Goal: Information Seeking & Learning: Find contact information

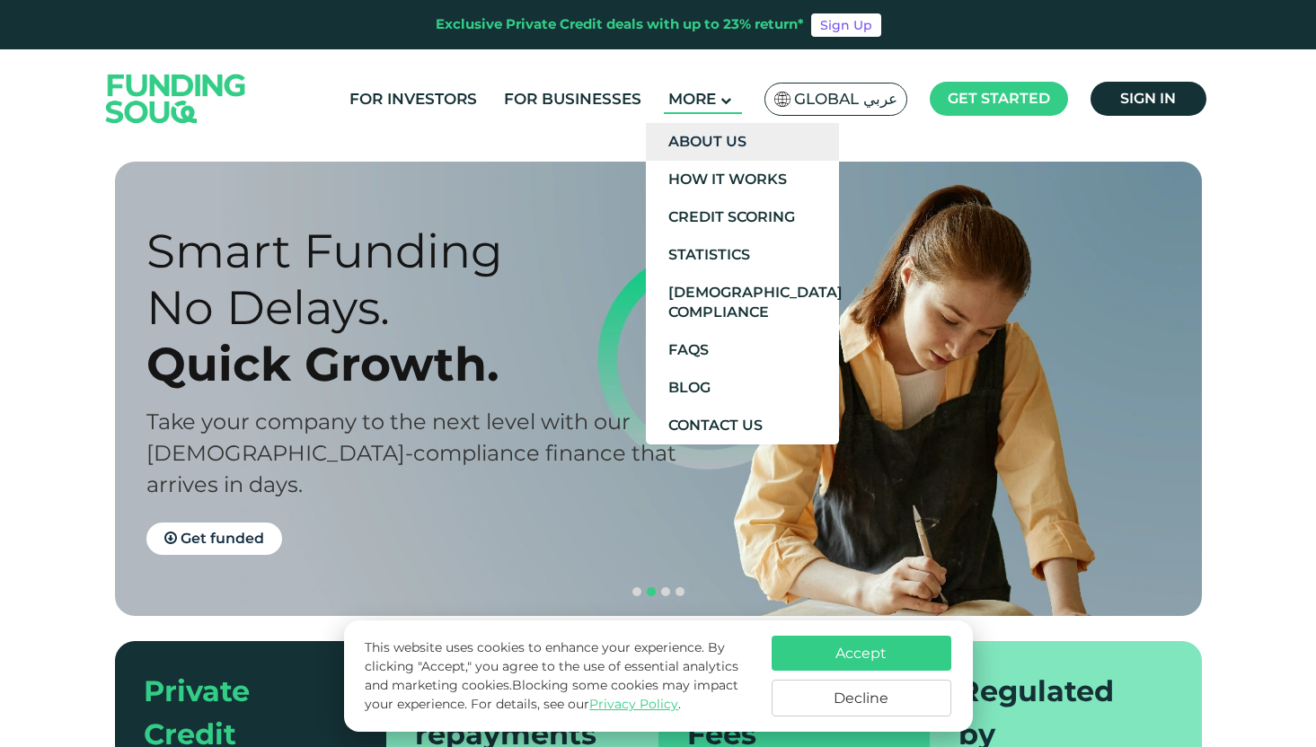
click at [706, 157] on link "About Us" at bounding box center [742, 142] width 193 height 38
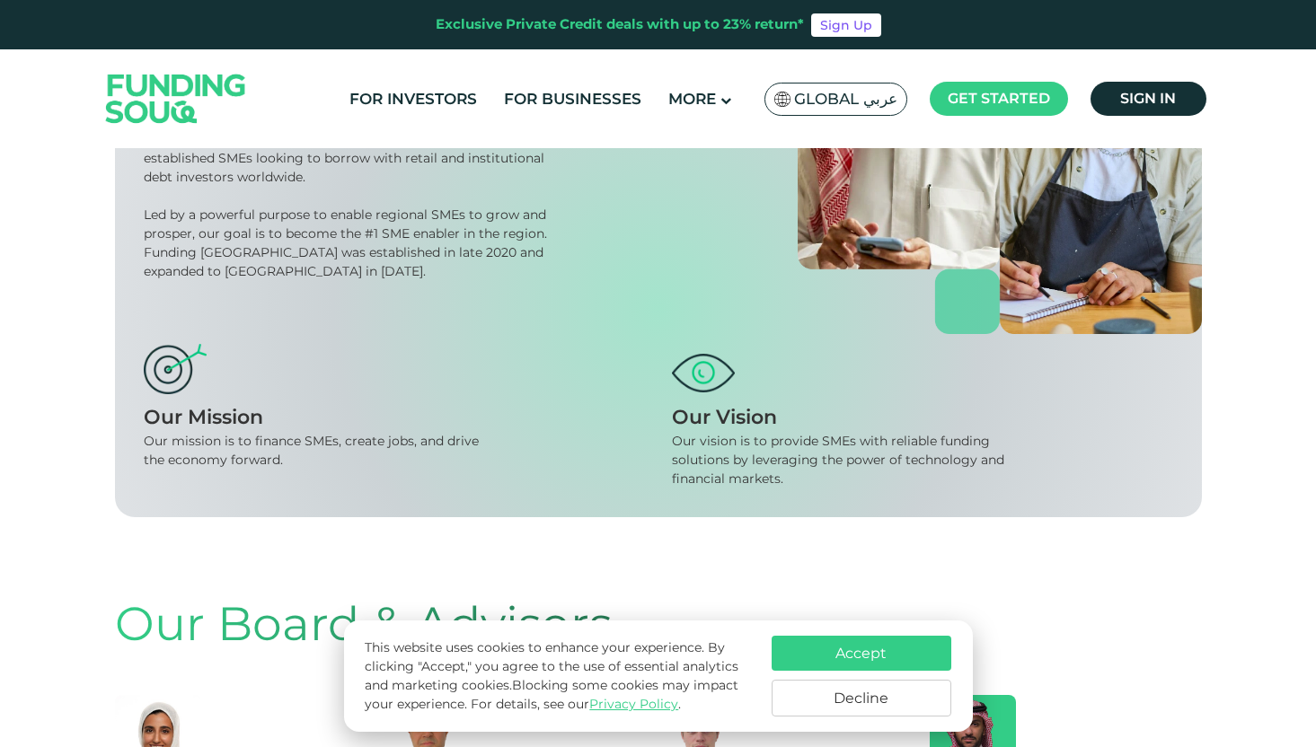
scroll to position [295, 0]
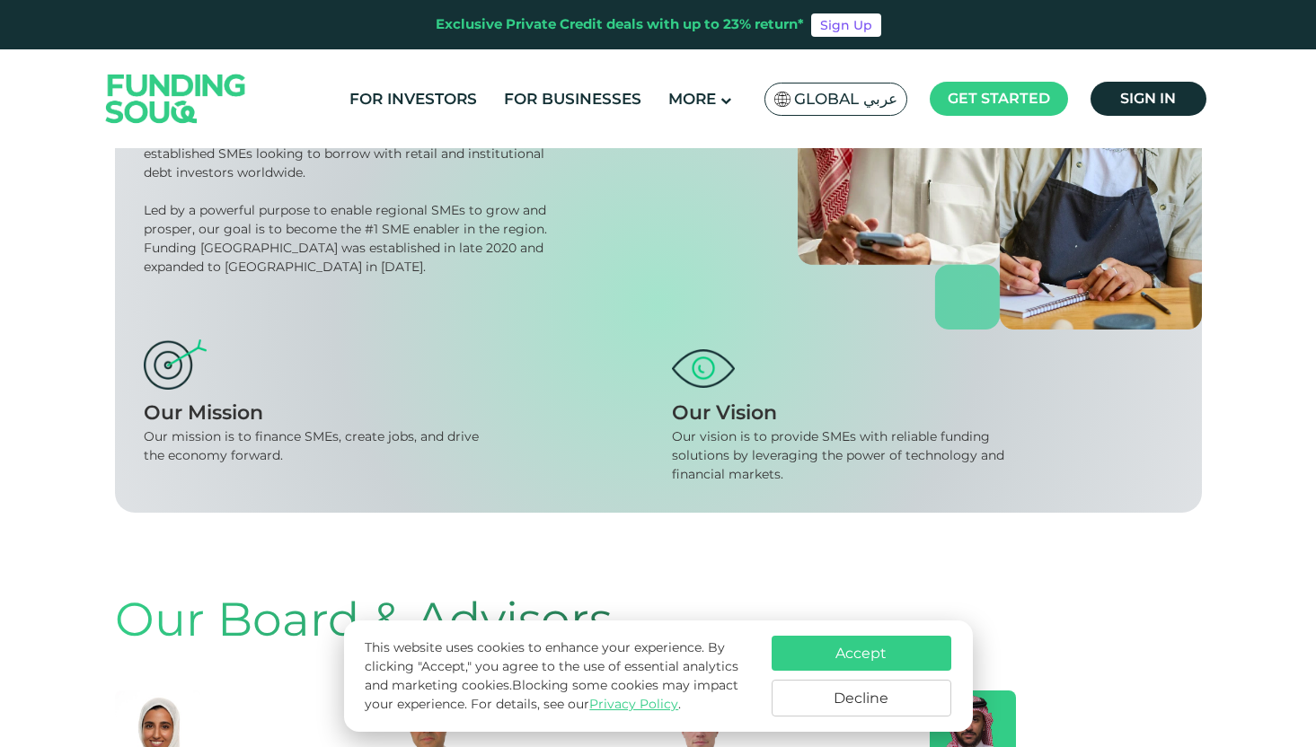
click at [833, 700] on button "Decline" at bounding box center [861, 698] width 180 height 37
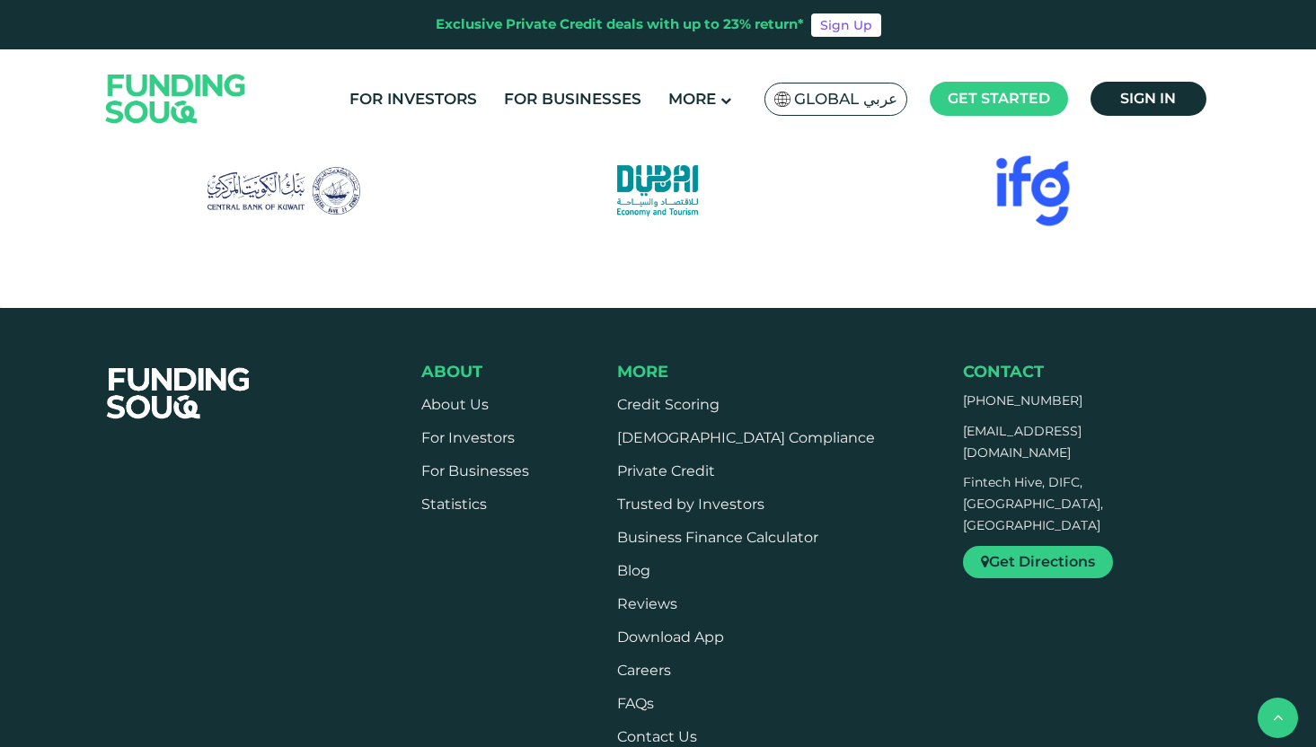
scroll to position [0, 0]
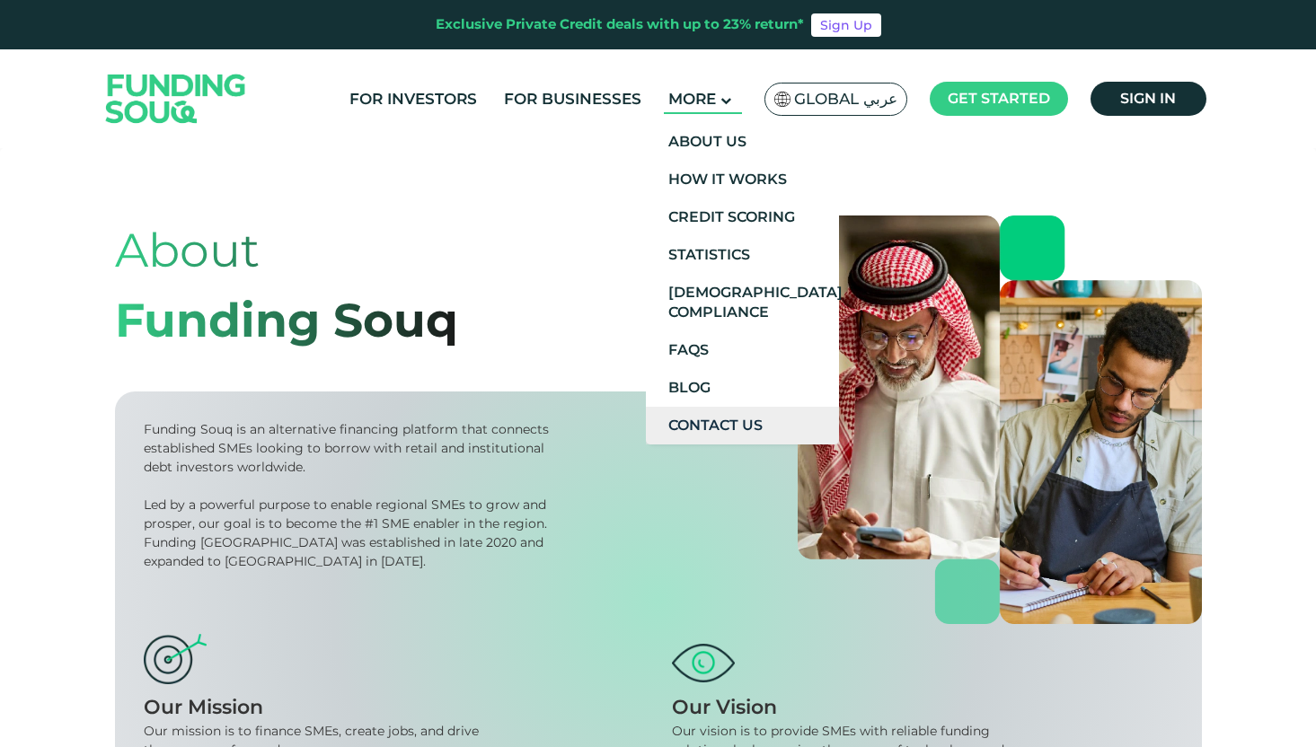
click at [699, 417] on link "Contact Us" at bounding box center [742, 426] width 193 height 38
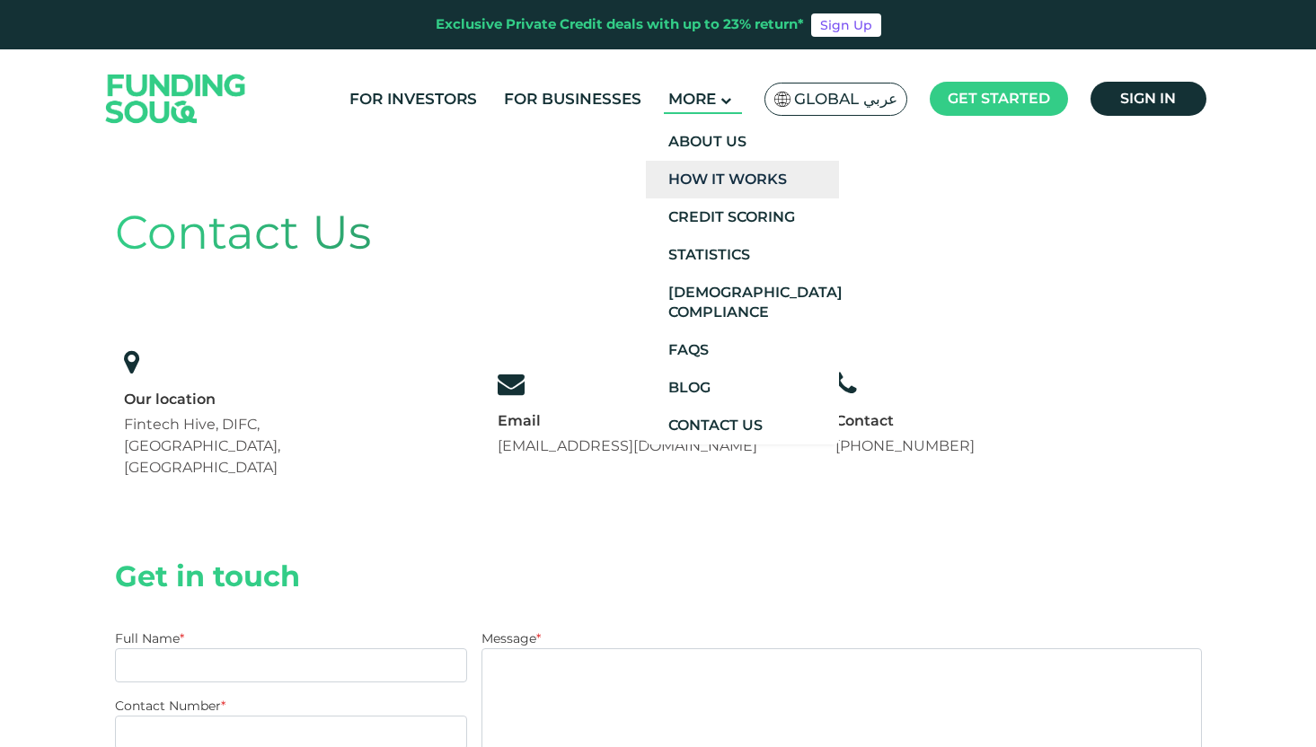
click at [700, 174] on link "How It Works" at bounding box center [742, 180] width 193 height 38
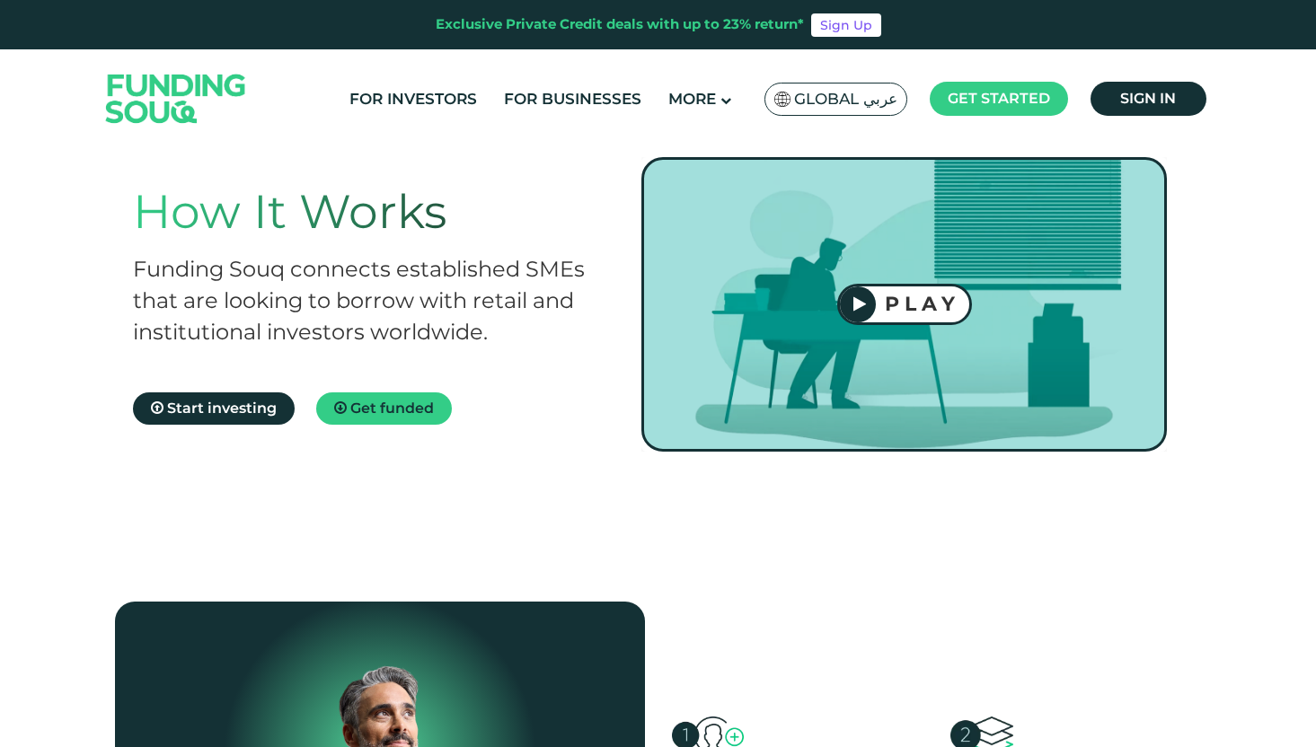
scroll to position [123, 0]
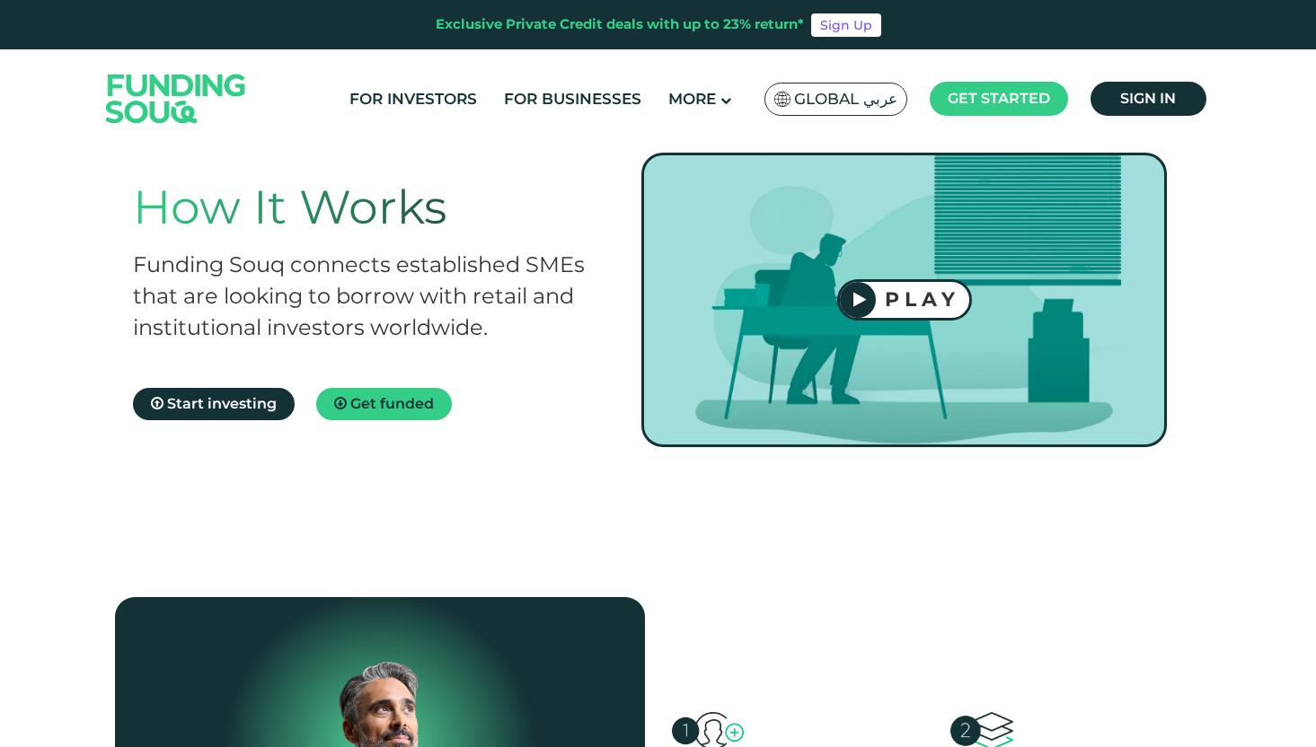
click at [751, 319] on div at bounding box center [903, 300] width 525 height 295
click at [947, 295] on div "PLAY" at bounding box center [922, 299] width 93 height 24
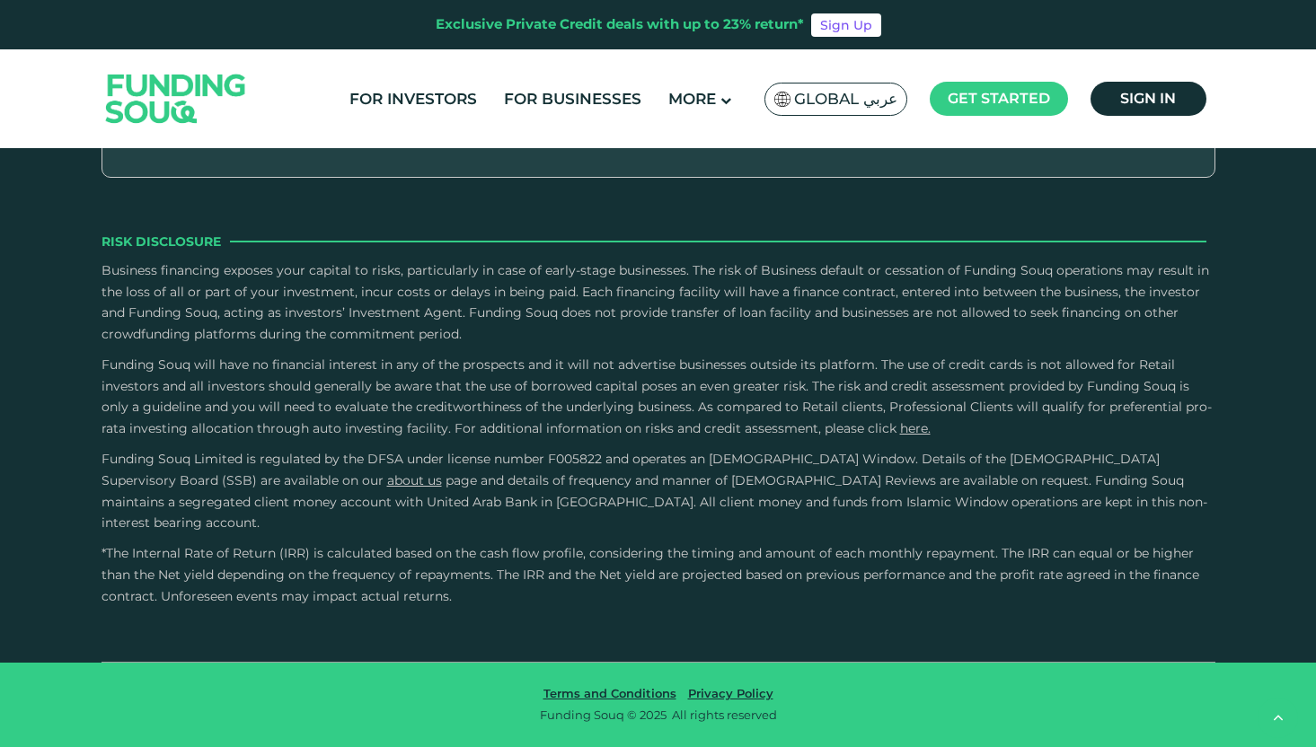
scroll to position [3385, 0]
click at [283, 138] on input "email" at bounding box center [288, 118] width 308 height 40
type input "mariahamid2309@gmail.com"
click at [473, 128] on span "Subscribe" at bounding box center [500, 118] width 82 height 19
click at [475, 126] on span "Subscribe" at bounding box center [508, 118] width 66 height 16
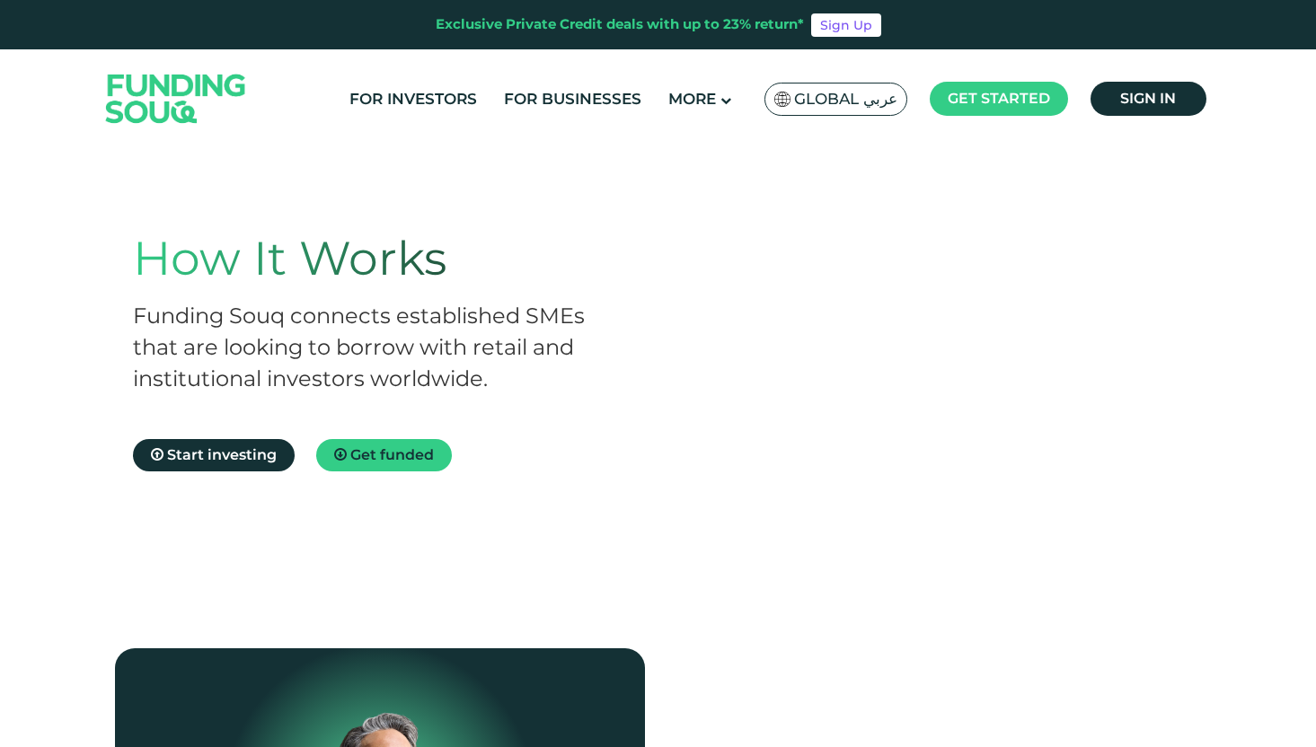
scroll to position [88, 0]
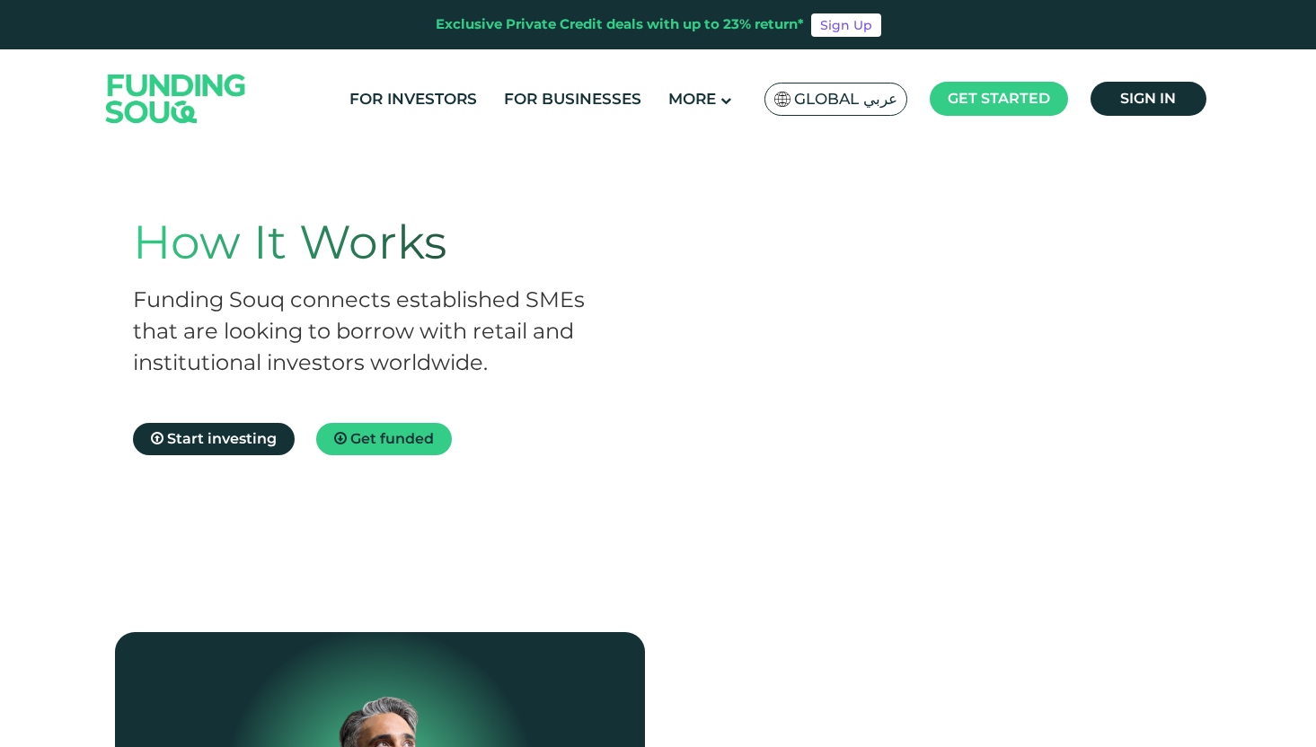
drag, startPoint x: 480, startPoint y: 310, endPoint x: 546, endPoint y: 204, distance: 125.1
click at [546, 204] on div "How It Works Funding Souq connects established SMEs that are looking to borrow …" at bounding box center [658, 335] width 1087 height 475
click at [553, 197] on div "How It Works Funding Souq connects established SMEs that are looking to borrow …" at bounding box center [658, 335] width 1087 height 475
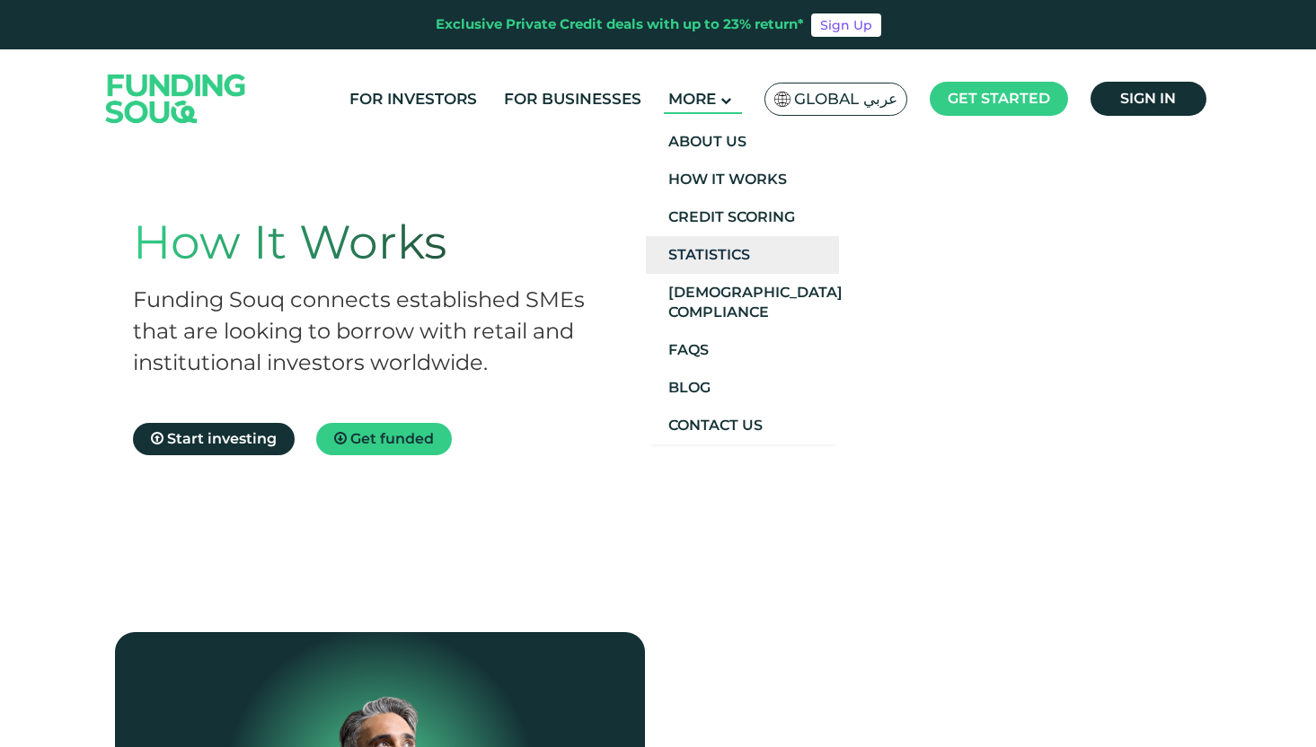
click at [699, 260] on link "Statistics" at bounding box center [742, 255] width 193 height 38
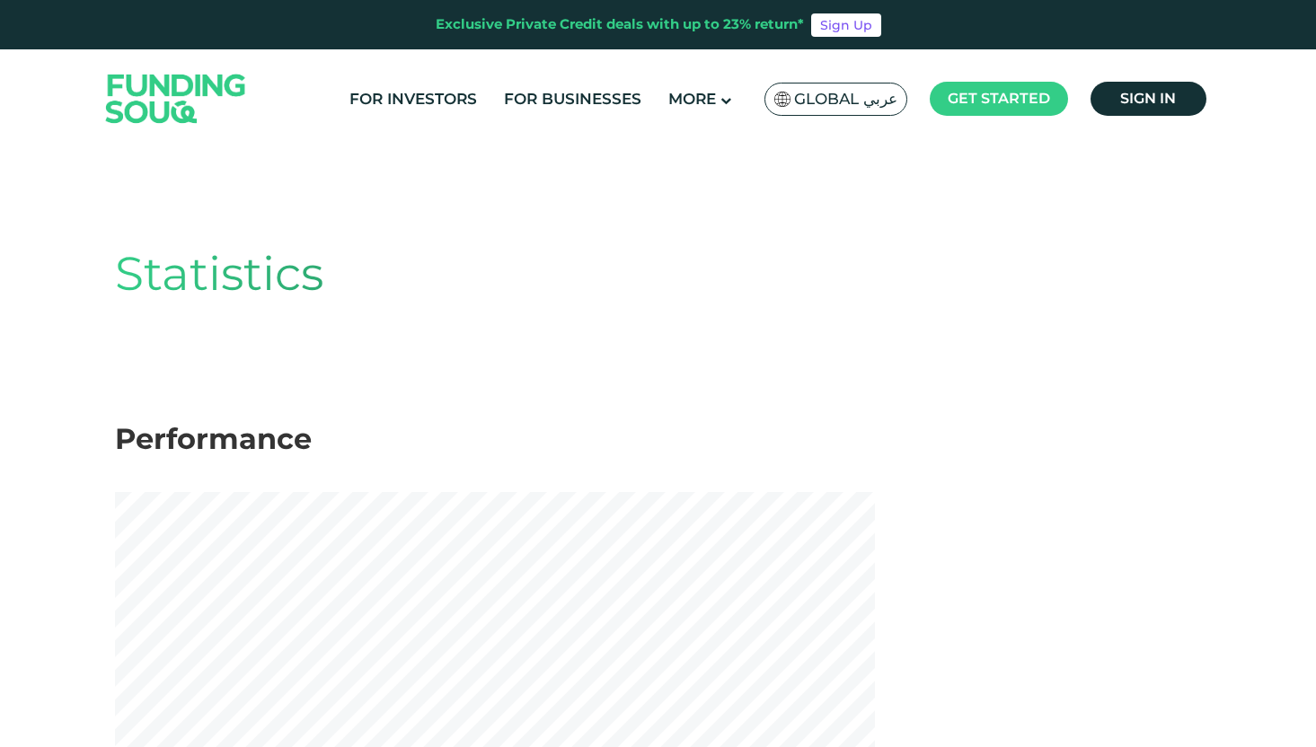
click at [735, 329] on div "Statistics" at bounding box center [658, 292] width 1087 height 260
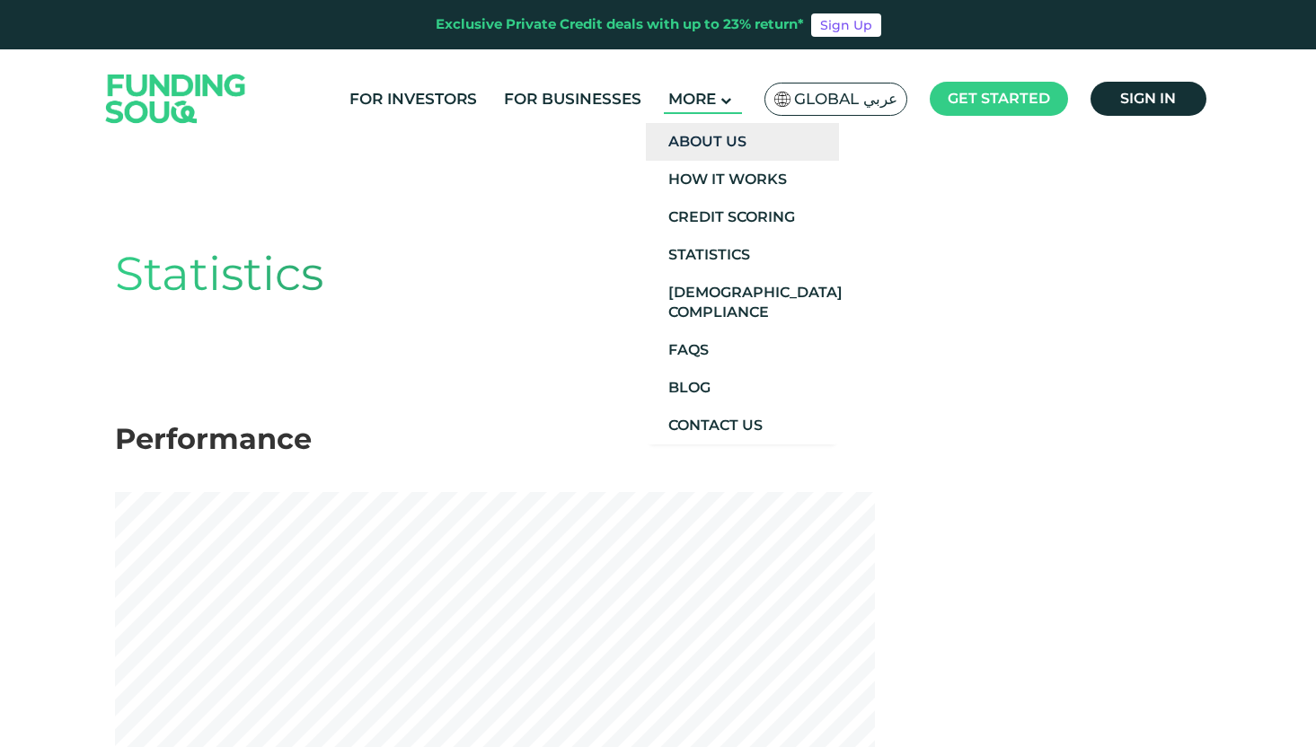
click at [725, 133] on link "About Us" at bounding box center [742, 142] width 193 height 38
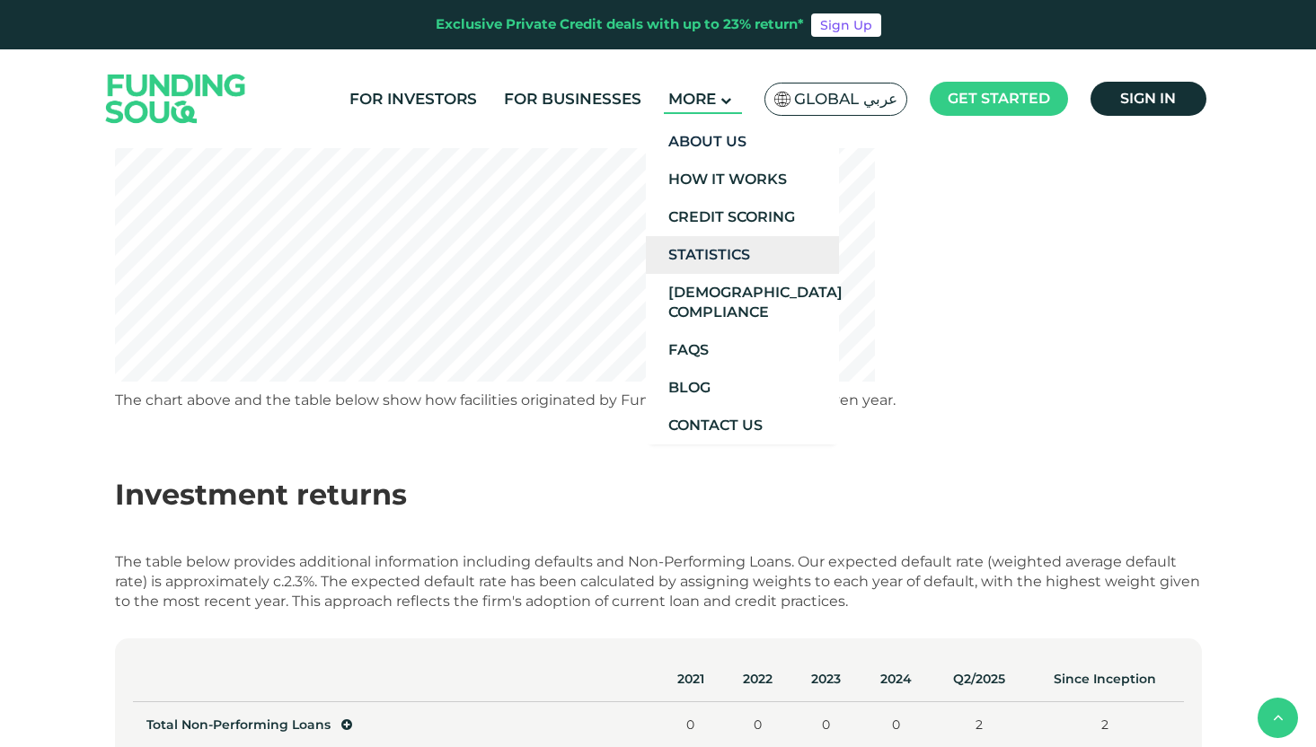
scroll to position [809, 0]
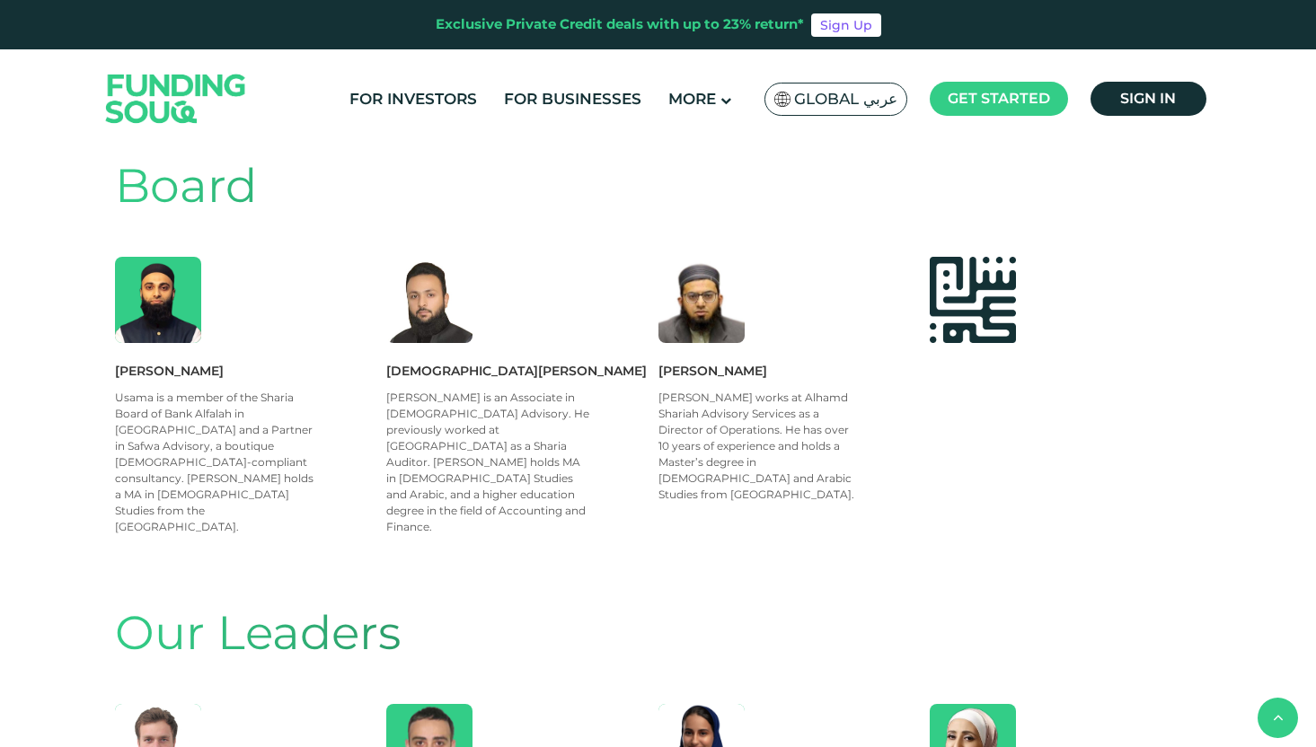
scroll to position [1353, 0]
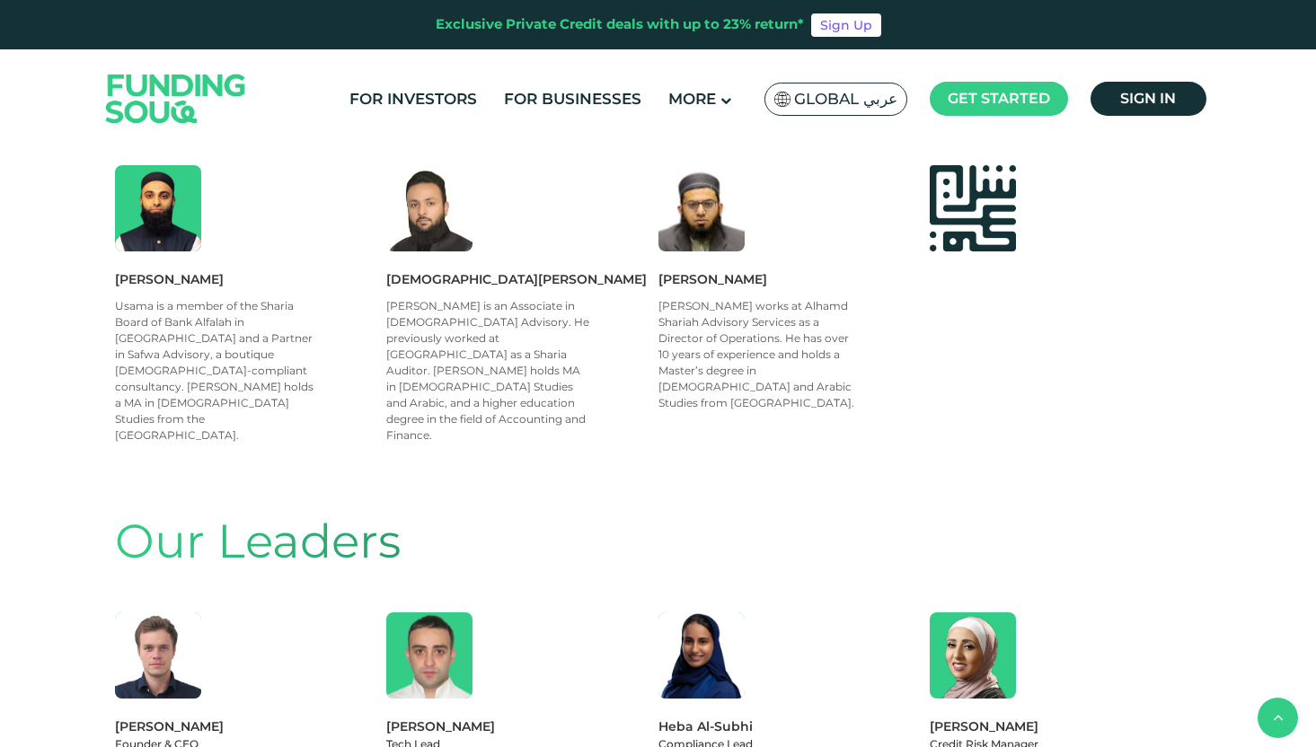
drag, startPoint x: 110, startPoint y: 590, endPoint x: 221, endPoint y: 586, distance: 111.4
copy div "[PERSON_NAME]"
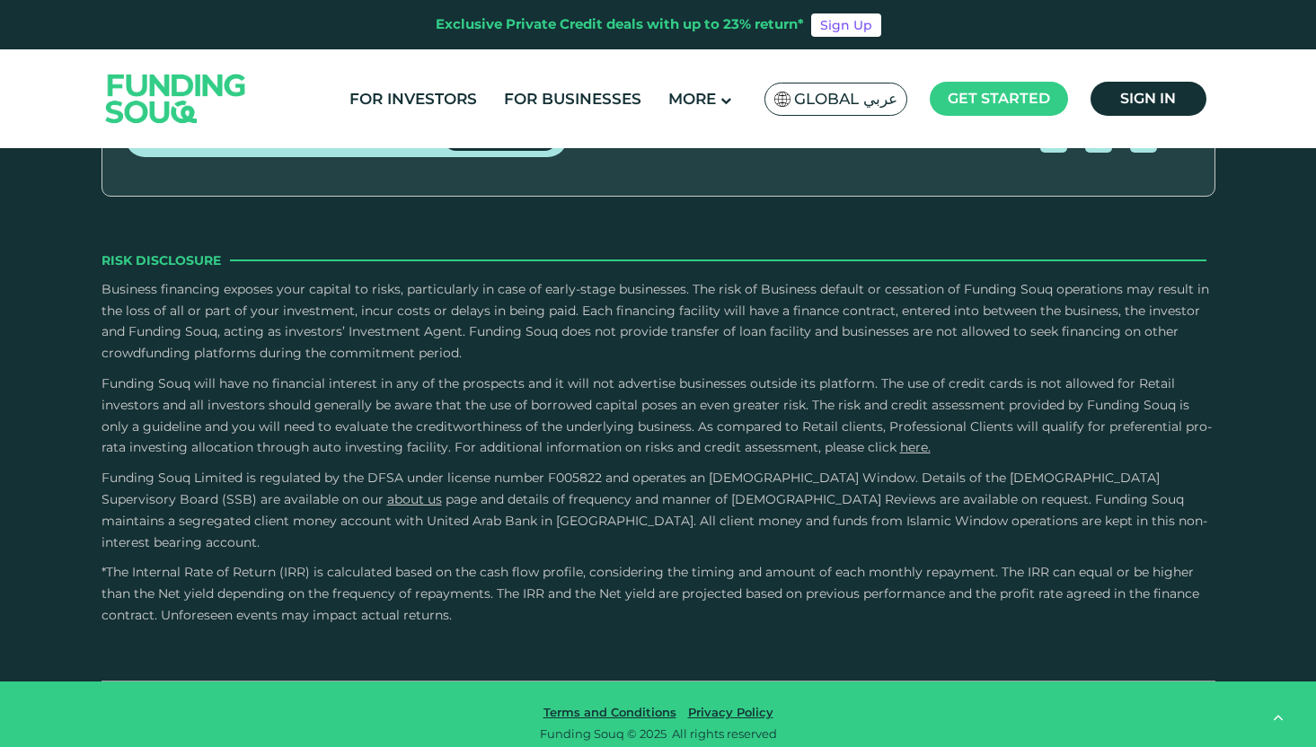
scroll to position [2948, 0]
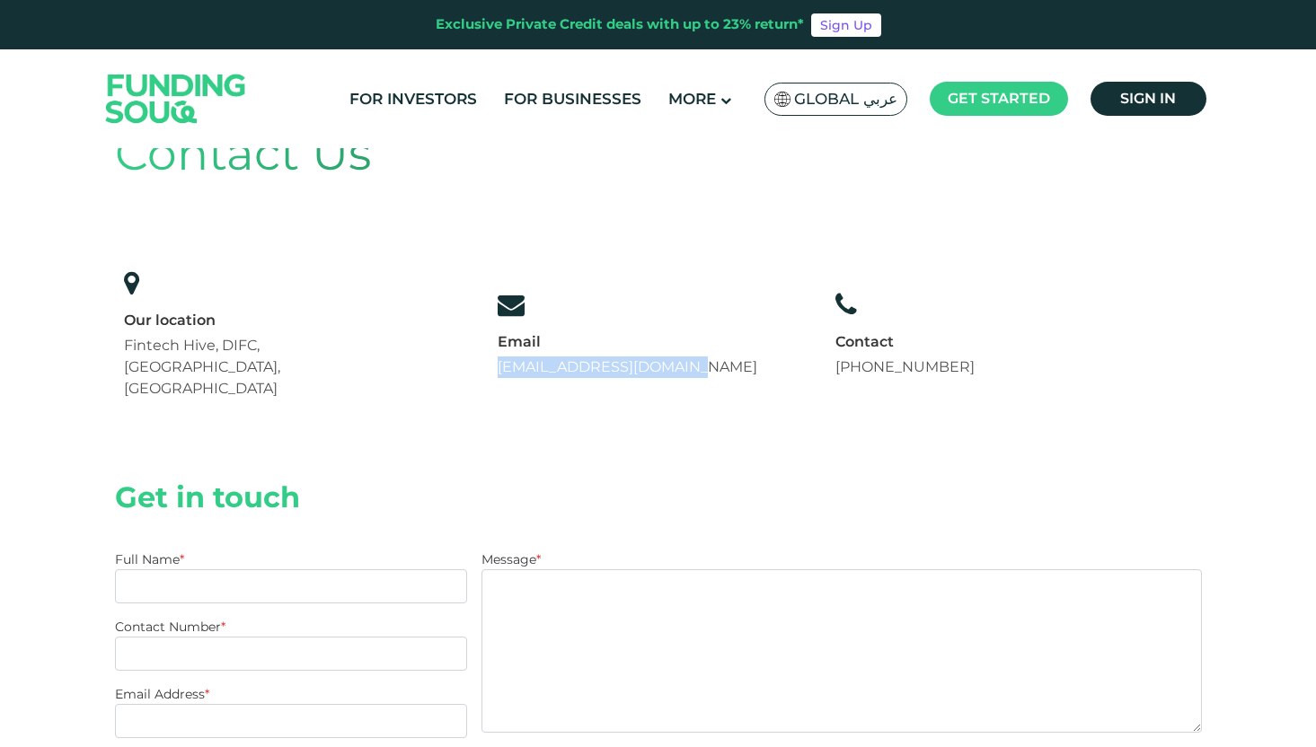
drag, startPoint x: 492, startPoint y: 349, endPoint x: 711, endPoint y: 350, distance: 219.1
click at [711, 350] on div "Our location Fintech Hive, DIFC, Dubai, UAE Email support@fundingsouq.com +971 …" at bounding box center [549, 334] width 869 height 148
copy link "[EMAIL_ADDRESS][DOMAIN_NAME]"
